Goal: Navigation & Orientation: Find specific page/section

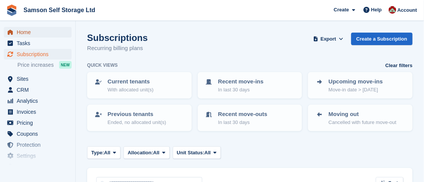
click at [21, 34] on span "Home" at bounding box center [39, 32] width 45 height 11
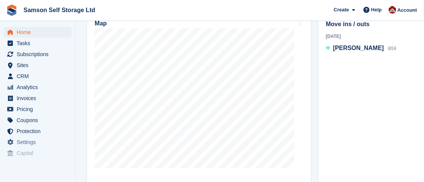
scroll to position [301, 0]
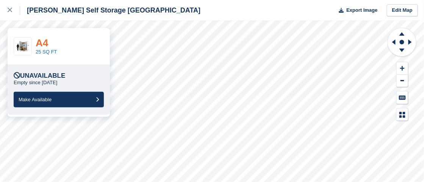
click at [41, 44] on link "A4" at bounding box center [42, 42] width 12 height 11
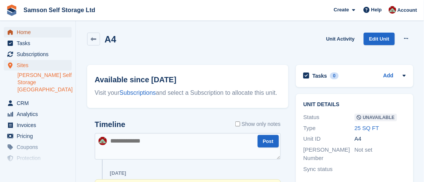
click at [46, 32] on span "Home" at bounding box center [39, 32] width 45 height 11
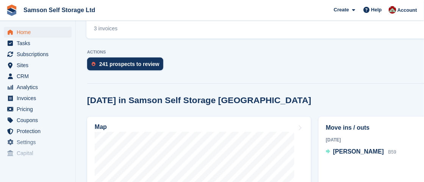
scroll to position [201, 0]
